Goal: Transaction & Acquisition: Obtain resource

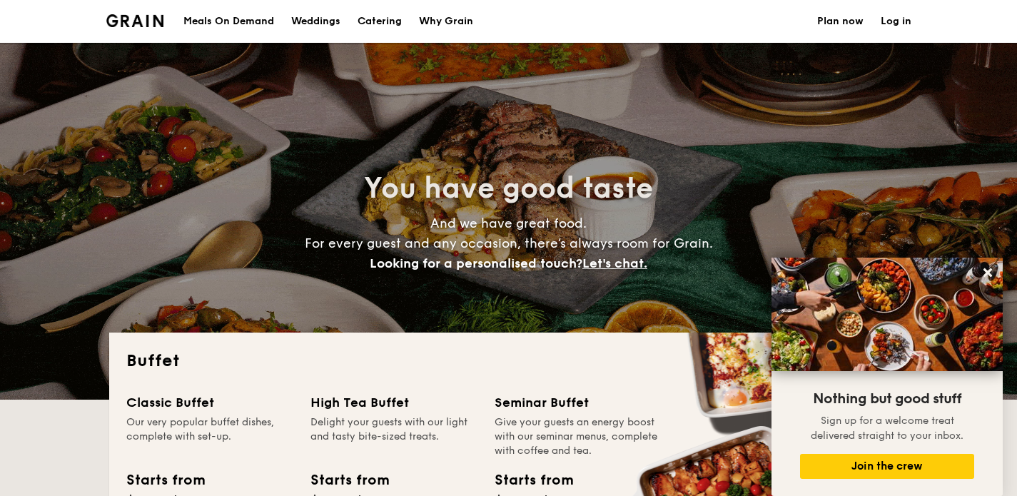
select select
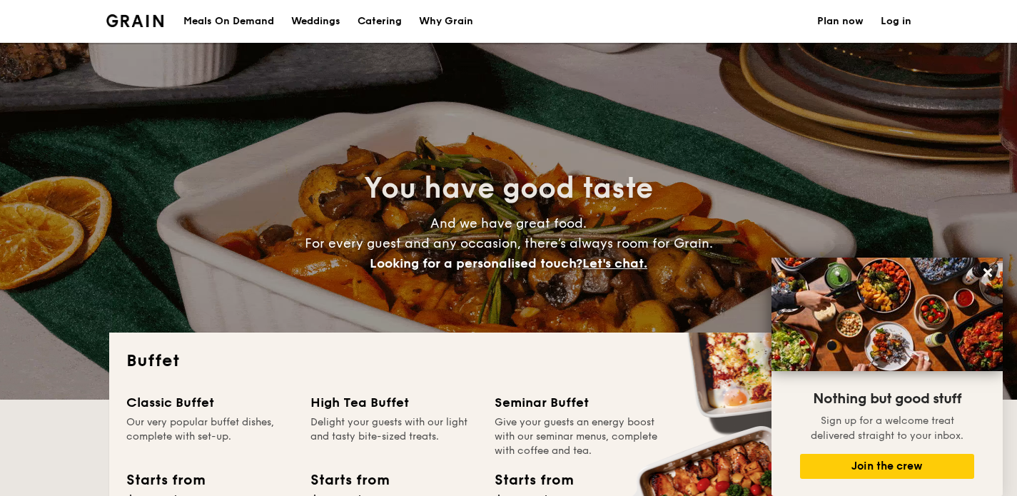
click at [378, 26] on h1 "Catering" at bounding box center [380, 21] width 44 height 43
click at [462, 28] on div "Why Grain" at bounding box center [446, 21] width 54 height 43
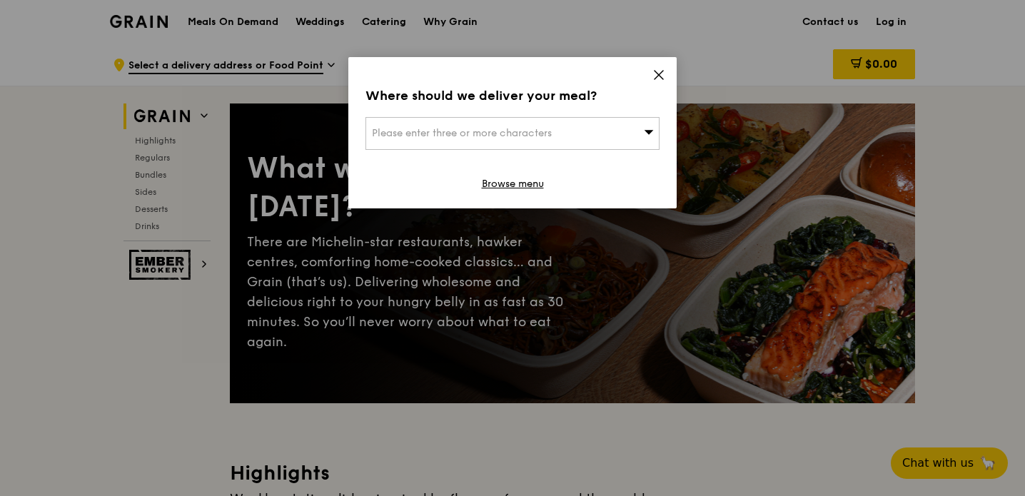
click at [669, 75] on div "Where should we deliver your meal? Please enter three or more characters Browse…" at bounding box center [512, 132] width 328 height 151
click at [654, 71] on icon at bounding box center [658, 75] width 13 height 13
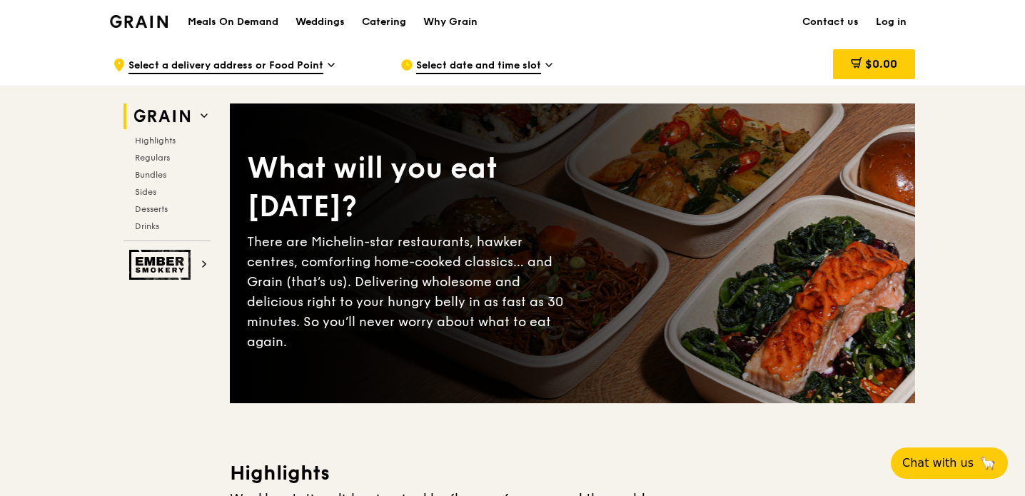
click at [388, 19] on div "Catering" at bounding box center [384, 22] width 44 height 43
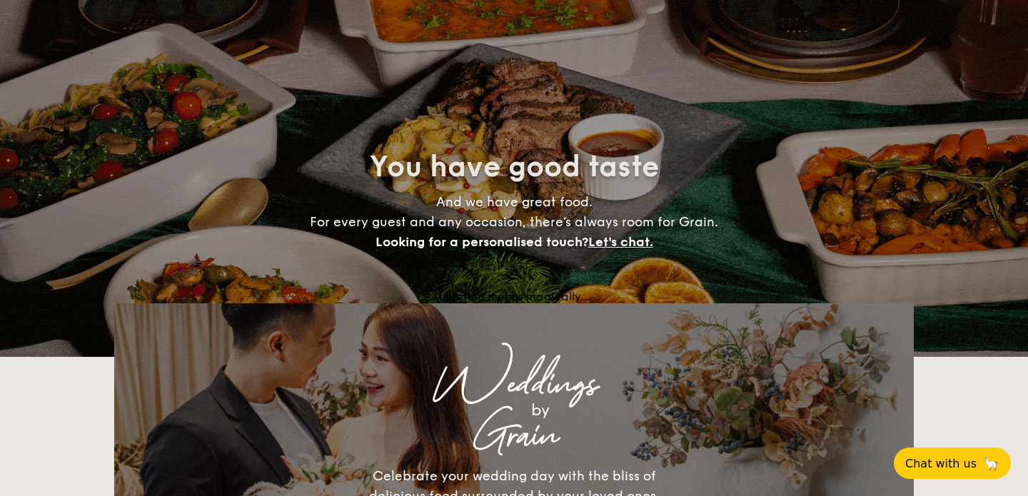
select select
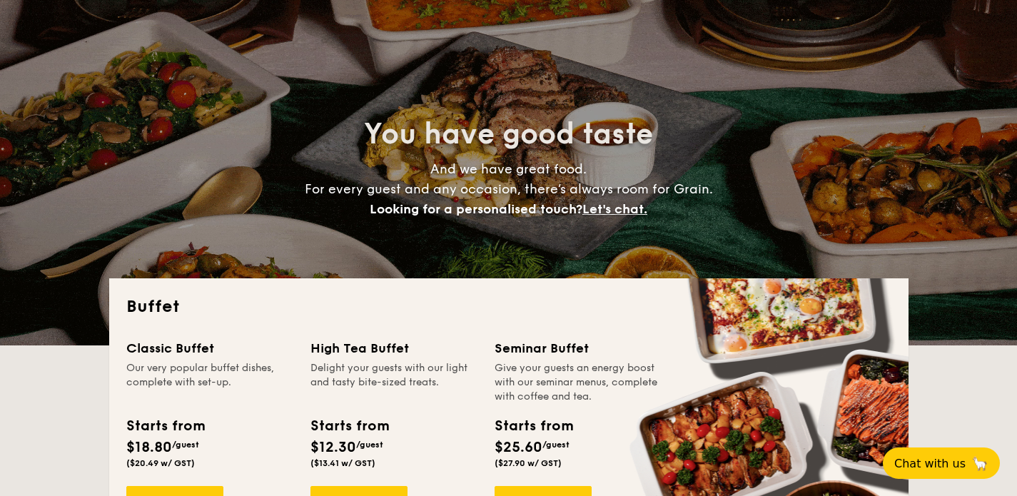
scroll to position [256, 0]
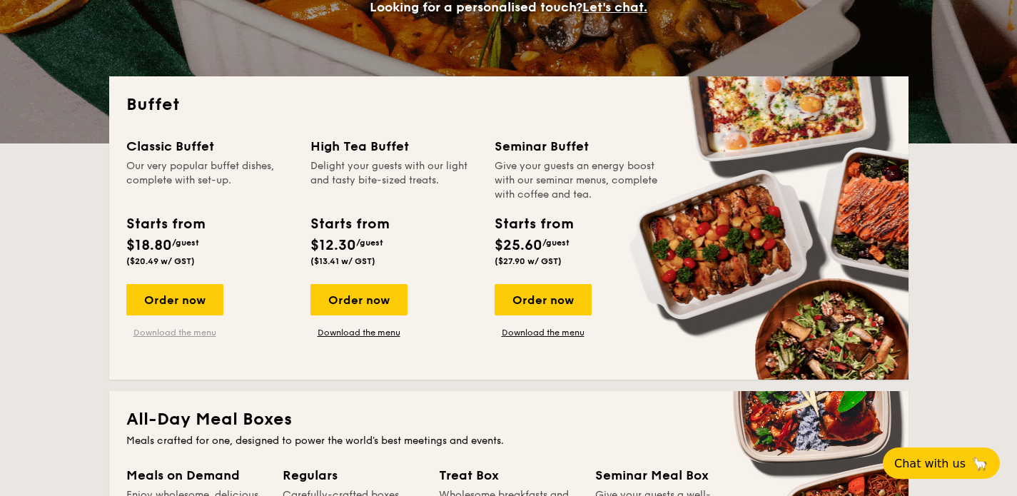
click at [188, 333] on link "Download the menu" at bounding box center [174, 332] width 97 height 11
